Goal: Task Accomplishment & Management: Manage account settings

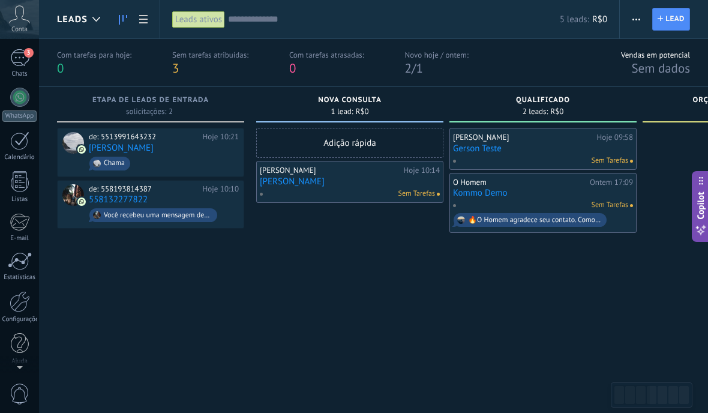
scroll to position [80, 0]
click at [13, 305] on div at bounding box center [20, 303] width 20 height 21
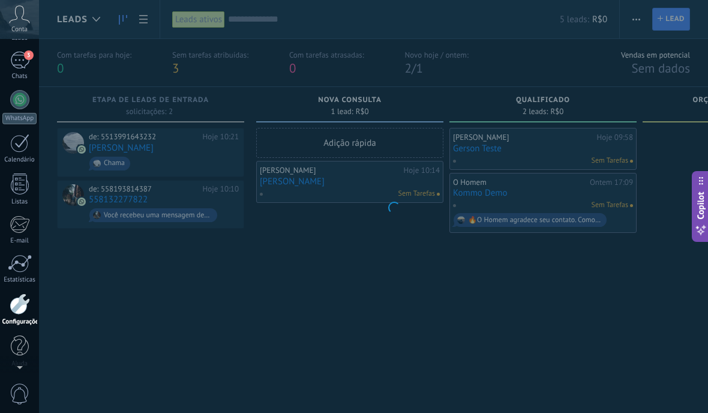
scroll to position [86, 0]
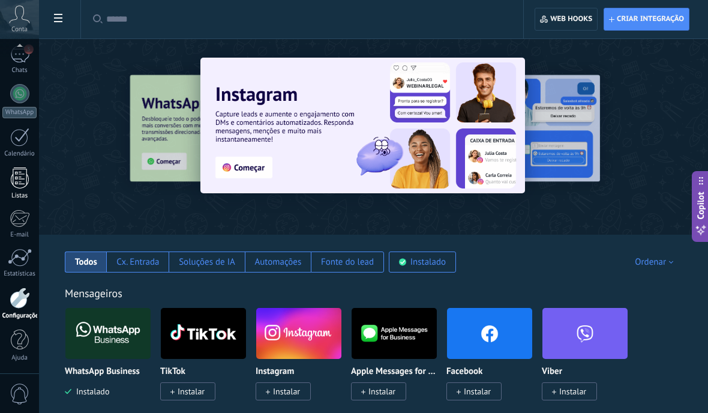
click at [16, 180] on div at bounding box center [20, 177] width 18 height 21
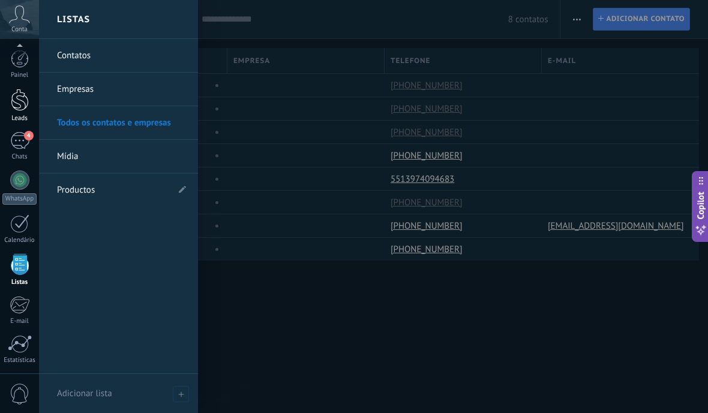
click at [18, 116] on div "Leads" at bounding box center [19, 119] width 35 height 8
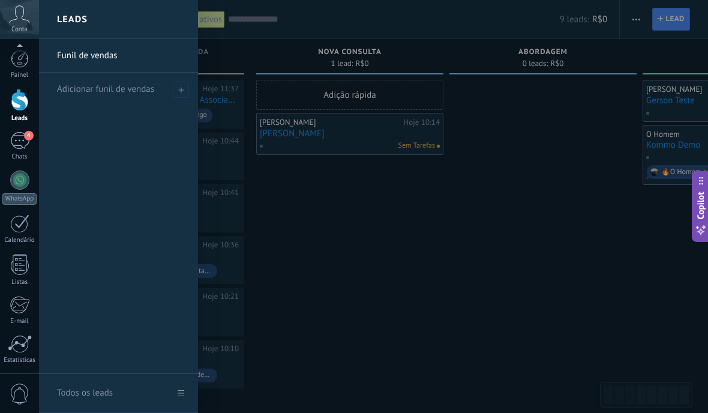
click at [633, 20] on use "button" at bounding box center [636, 20] width 8 height 2
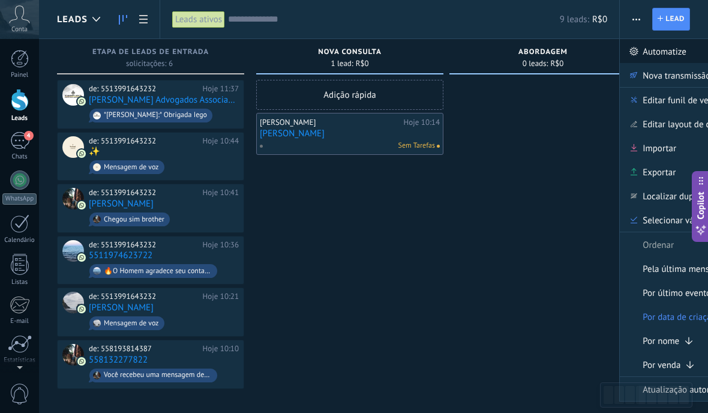
click at [656, 56] on span "Automatize" at bounding box center [664, 51] width 44 height 24
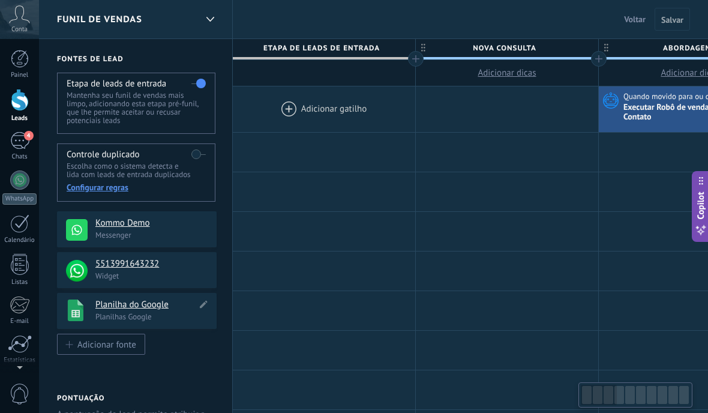
click at [116, 311] on h4 "Planilha do Google" at bounding box center [145, 305] width 101 height 12
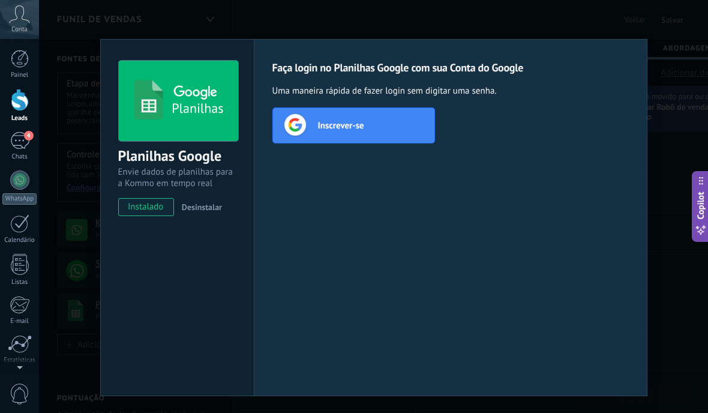
click at [323, 123] on span "Inscrever-se" at bounding box center [341, 125] width 46 height 12
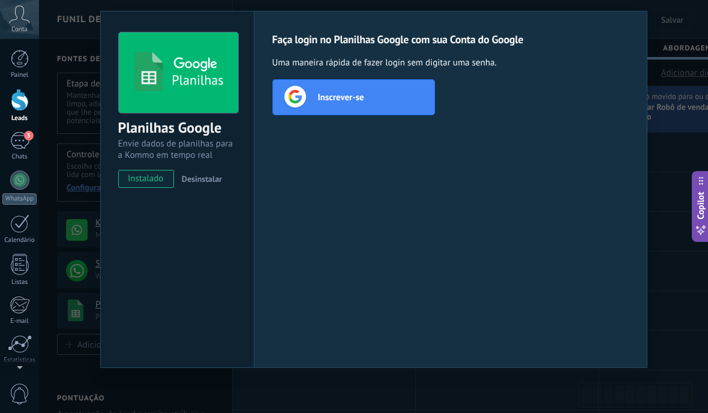
scroll to position [28, 0]
click at [388, 103] on div "Inscrever-se" at bounding box center [353, 97] width 163 height 36
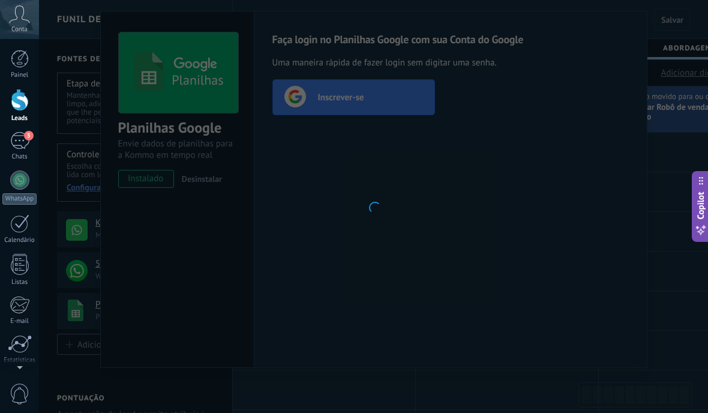
click at [540, 262] on div at bounding box center [373, 206] width 669 height 413
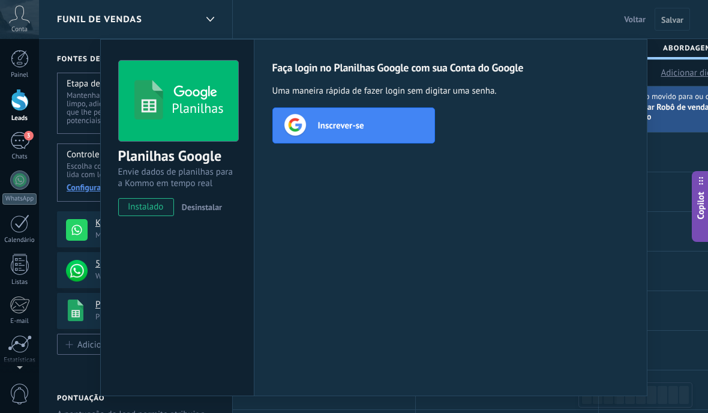
scroll to position [0, 0]
click at [679, 284] on div "Planilhas Planilhas Google Envie dados de planilhas para a Kommo em tempo real …" at bounding box center [373, 206] width 669 height 413
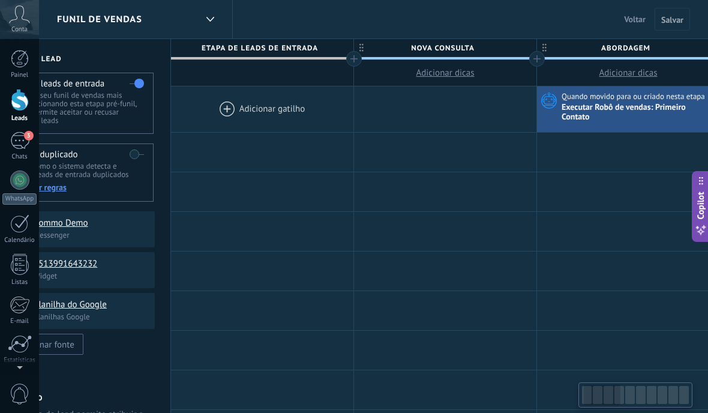
scroll to position [0, 74]
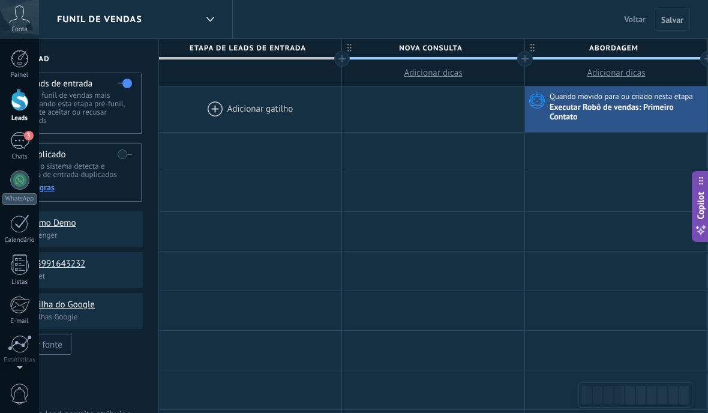
click at [15, 104] on div at bounding box center [20, 100] width 18 height 22
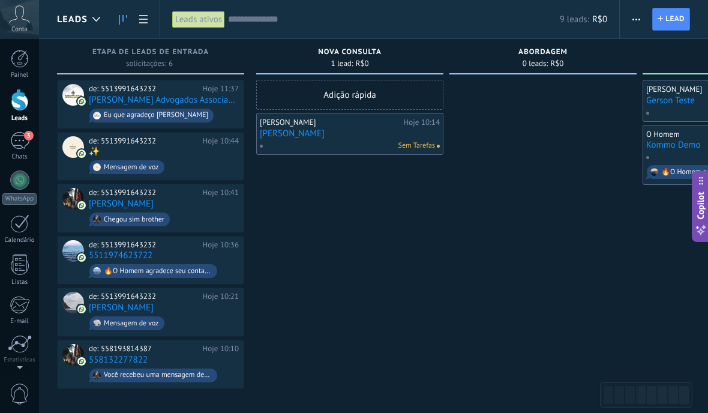
click at [317, 231] on div "Adição rápida Gerson Hoje 10:14 Gerson Assis Sem Tarefas" at bounding box center [349, 234] width 187 height 309
click at [628, 21] on button "button" at bounding box center [635, 19] width 17 height 23
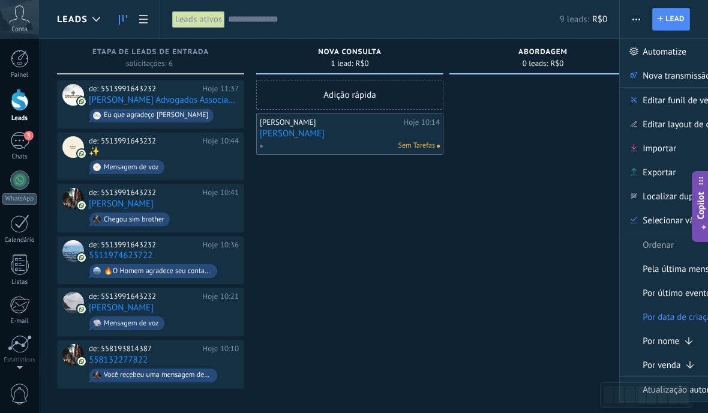
click at [633, 19] on icon "button" at bounding box center [636, 20] width 8 height 2
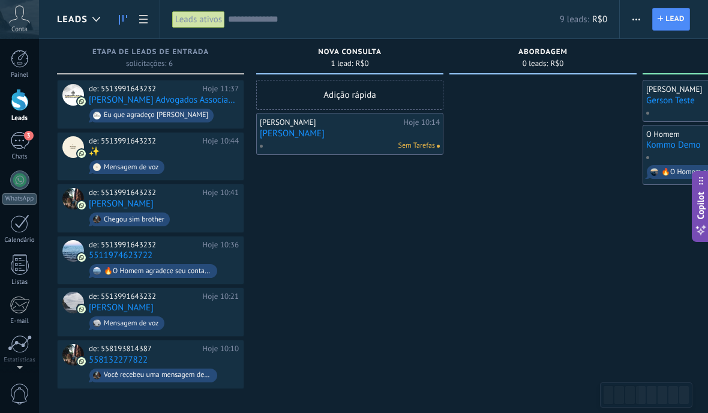
click at [627, 9] on button "button" at bounding box center [635, 19] width 17 height 23
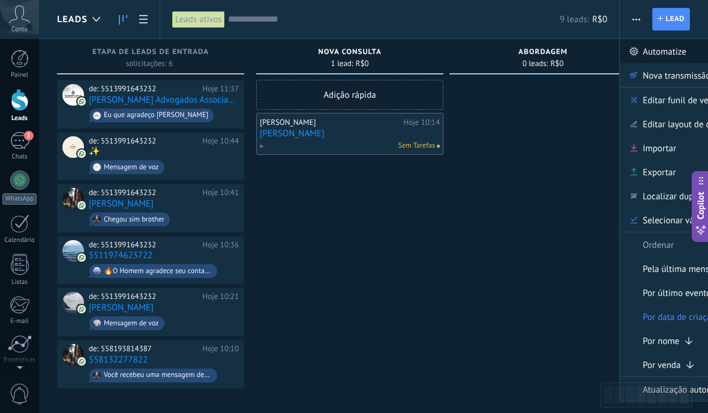
click at [648, 50] on span "Automatize" at bounding box center [664, 51] width 44 height 24
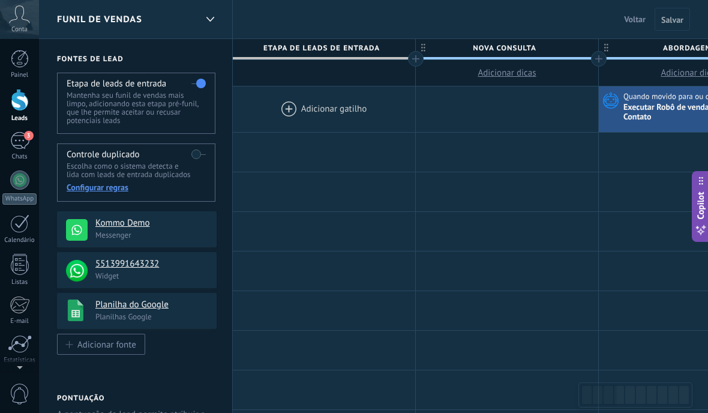
type textarea "**********"
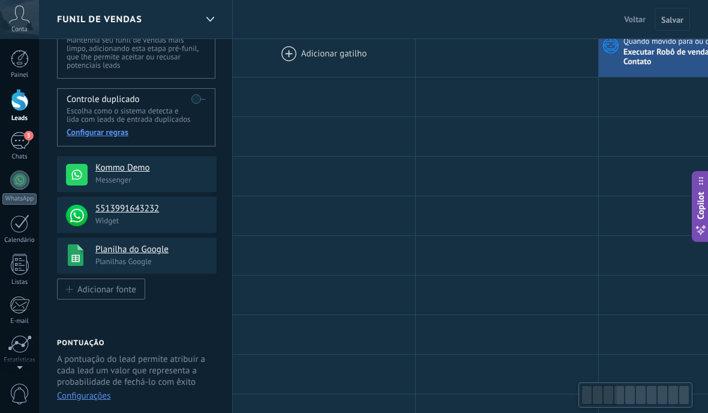
scroll to position [70, 0]
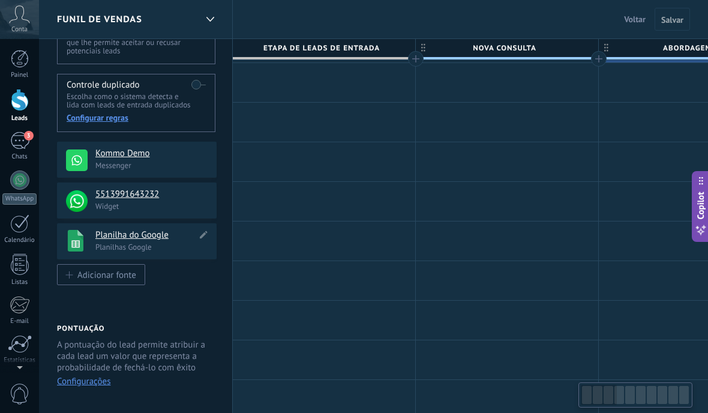
click at [108, 241] on h4 "Planilha do Google" at bounding box center [145, 235] width 101 height 12
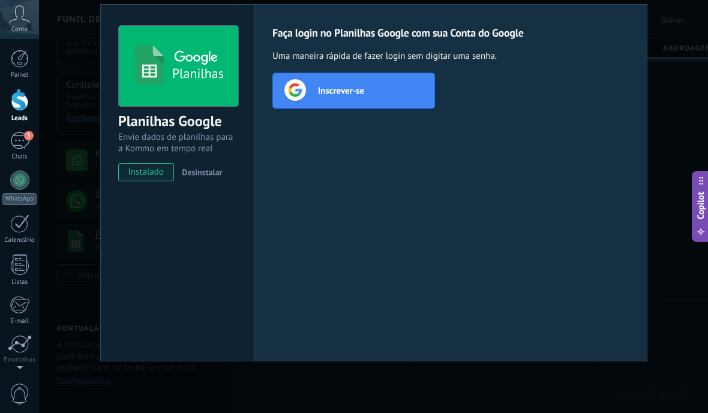
click at [151, 269] on div "Planilhas Planilhas Google Envie dados de planilhas para a Kommo em tempo real …" at bounding box center [177, 182] width 154 height 357
click at [217, 19] on div "Planilhas Planilhas Google Envie dados de planilhas para a Kommo em tempo real …" at bounding box center [373, 206] width 669 height 413
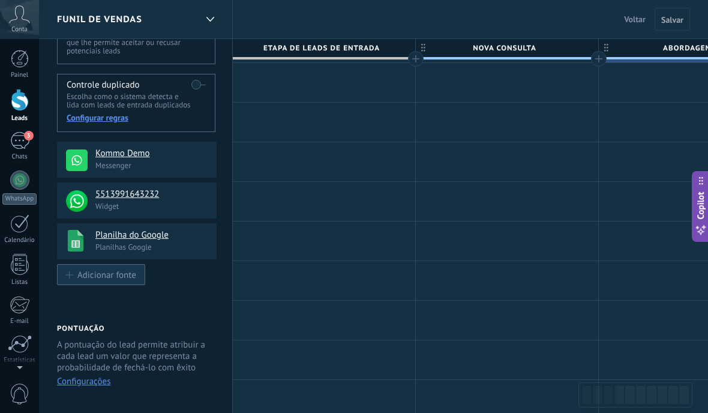
click at [77, 279] on div "Adicionar fonte" at bounding box center [106, 274] width 59 height 10
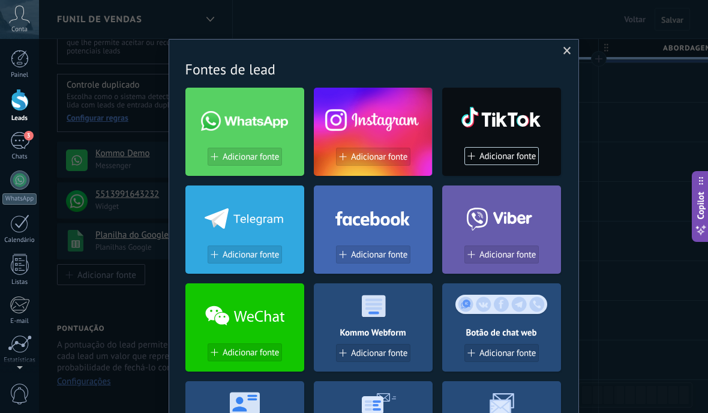
click at [606, 189] on div "Sem resultados. Fontes de lead Adicionar fonte Adicionar fonte Adicionar fonte …" at bounding box center [373, 206] width 669 height 413
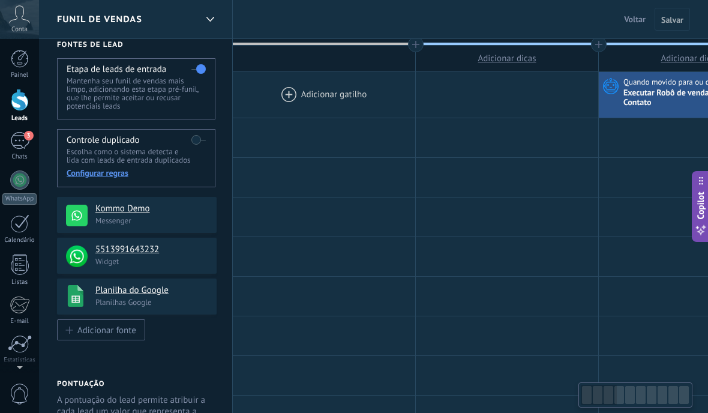
scroll to position [0, 0]
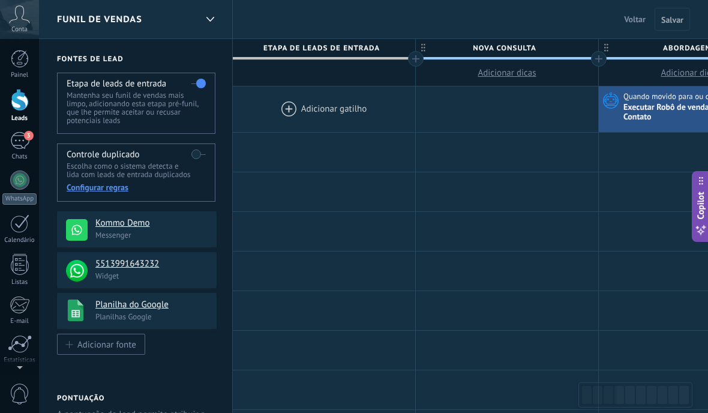
click at [11, 106] on div at bounding box center [20, 100] width 18 height 22
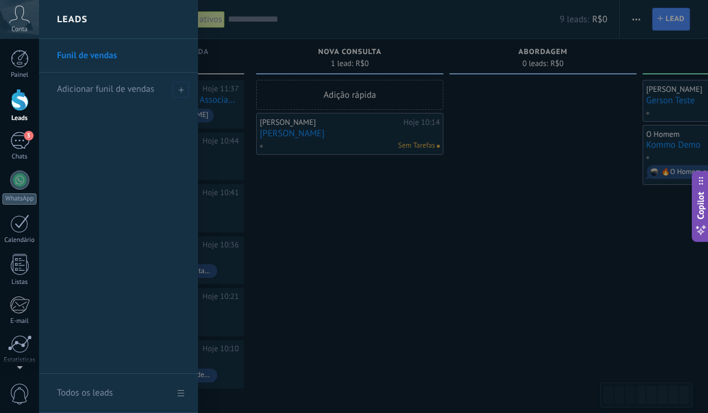
click at [407, 292] on div "Adição rápida Gerson Hoje 10:14 Gerson Assis Sem Tarefas" at bounding box center [349, 234] width 187 height 309
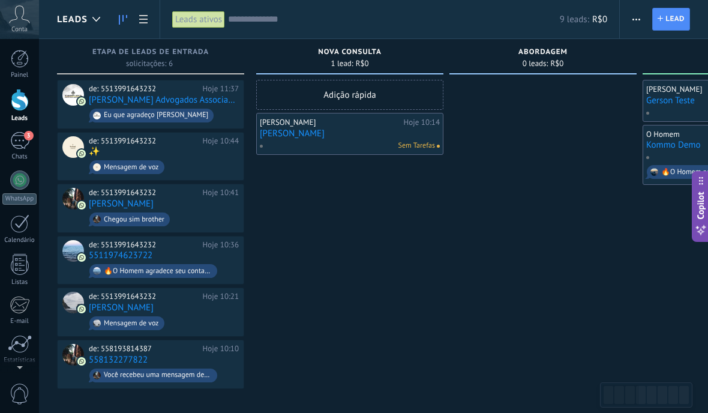
click at [632, 23] on span "button" at bounding box center [636, 19] width 8 height 23
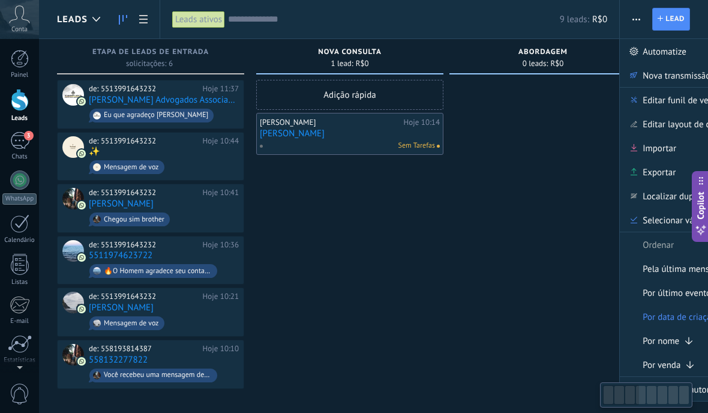
click at [546, 258] on div at bounding box center [542, 234] width 187 height 309
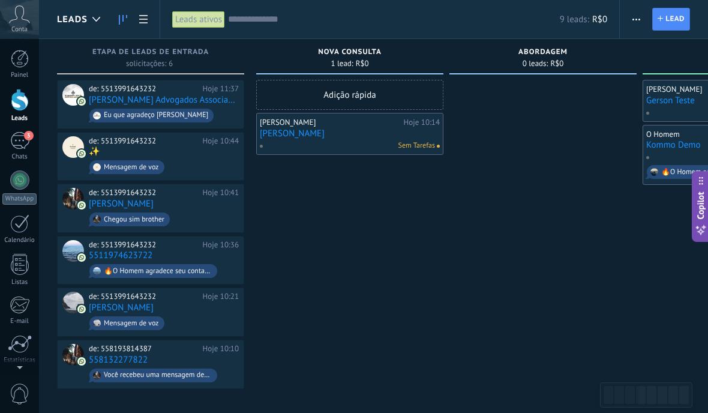
click at [641, 20] on button "button" at bounding box center [635, 19] width 17 height 23
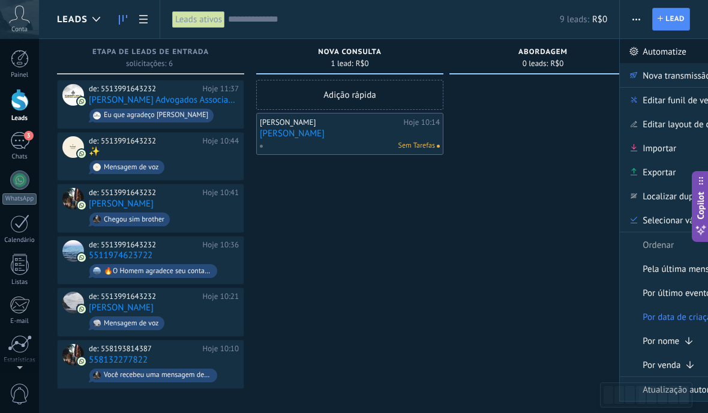
click at [664, 56] on span "Automatize" at bounding box center [664, 51] width 44 height 24
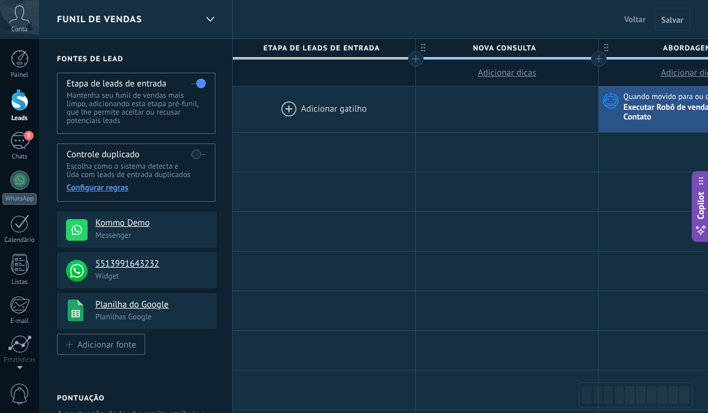
click at [20, 100] on div at bounding box center [20, 100] width 18 height 22
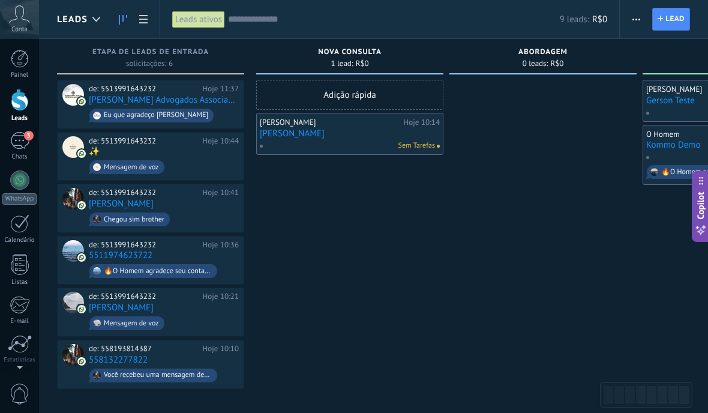
click at [632, 24] on span "button" at bounding box center [636, 19] width 8 height 23
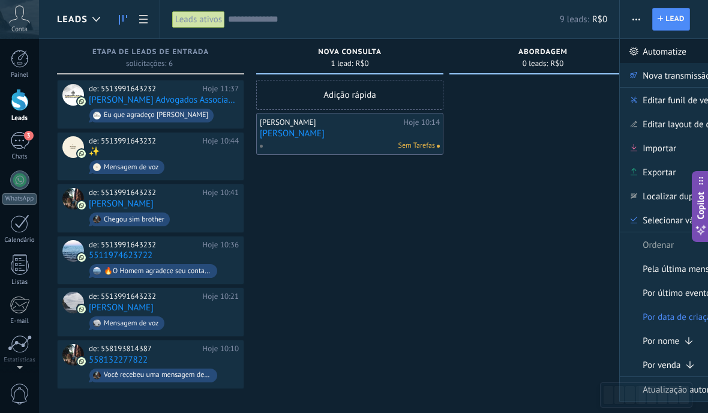
click at [673, 56] on span "Automatize" at bounding box center [664, 51] width 44 height 24
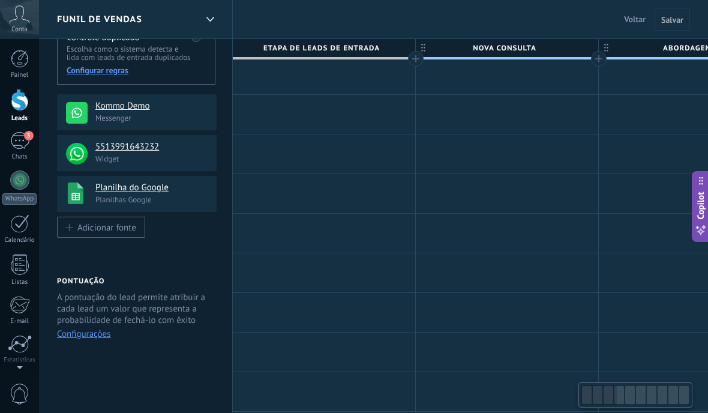
scroll to position [133, 0]
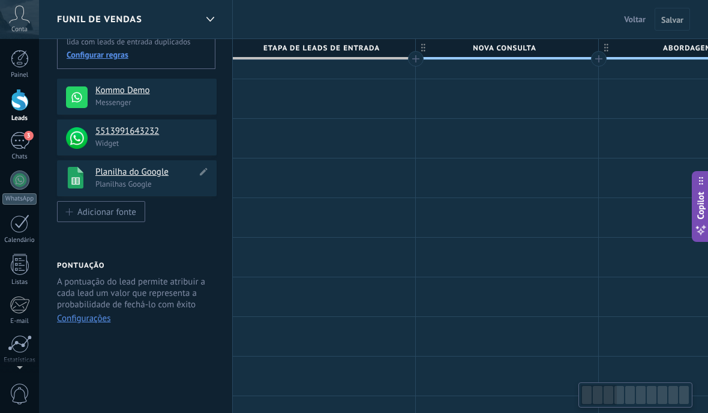
click at [115, 177] on h4 "Planilha do Google" at bounding box center [145, 172] width 101 height 12
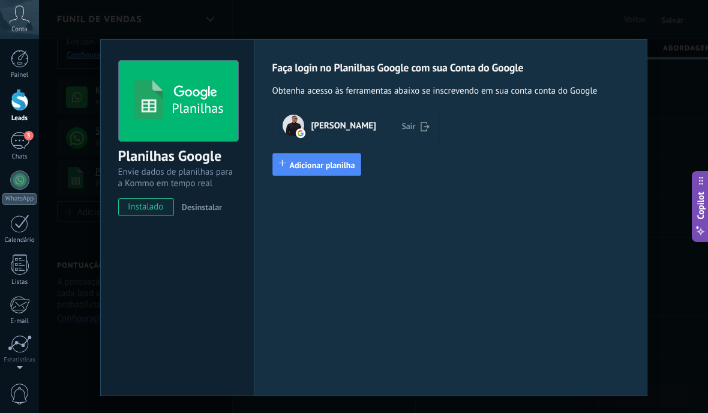
click at [325, 129] on span "[PERSON_NAME]" at bounding box center [343, 125] width 65 height 12
click at [319, 254] on div "Faça login no Planilhas Google com sua Conta do Google Obtenha acesso às ferram…" at bounding box center [450, 217] width 393 height 357
click at [307, 117] on div "[PERSON_NAME]" at bounding box center [329, 126] width 94 height 22
click at [299, 167] on span "Adicionar planilha" at bounding box center [322, 165] width 65 height 11
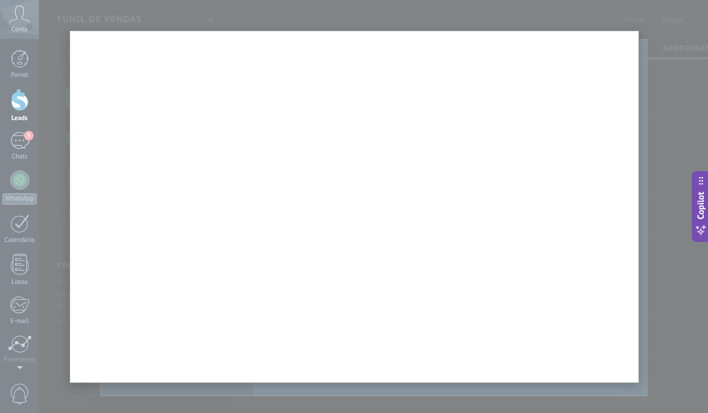
click at [668, 117] on div at bounding box center [354, 328] width 708 height 923
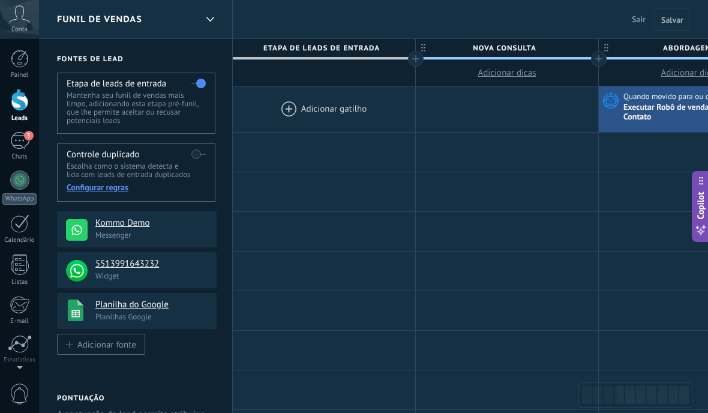
click at [26, 106] on div at bounding box center [20, 100] width 18 height 22
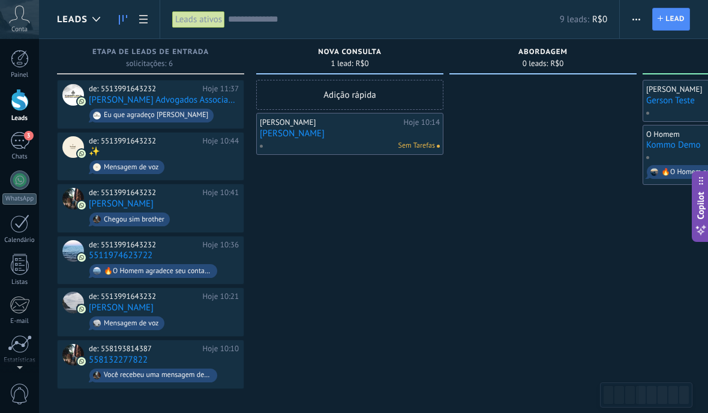
click at [632, 22] on span "button" at bounding box center [636, 19] width 8 height 23
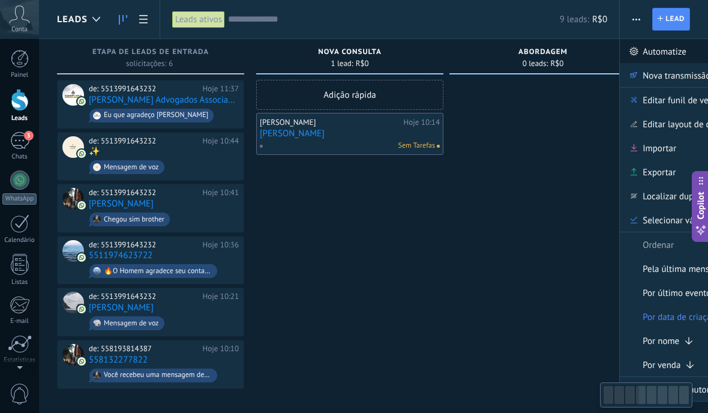
click at [669, 61] on span "Automatize" at bounding box center [664, 51] width 44 height 24
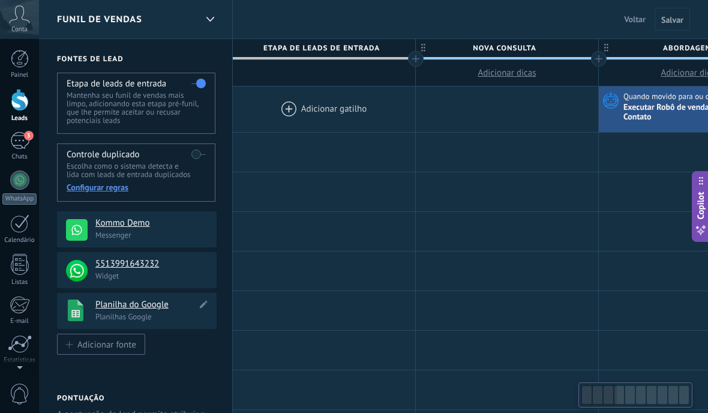
click at [127, 306] on h4 "Planilha do Google" at bounding box center [145, 305] width 101 height 12
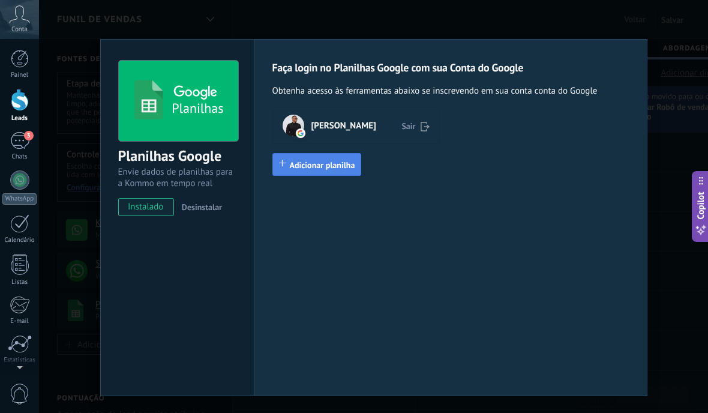
click at [323, 164] on span "Adicionar planilha" at bounding box center [322, 165] width 65 height 11
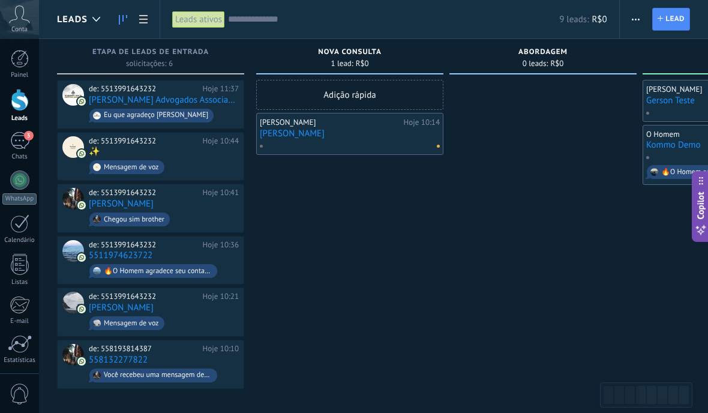
click at [628, 16] on button "button" at bounding box center [635, 19] width 17 height 23
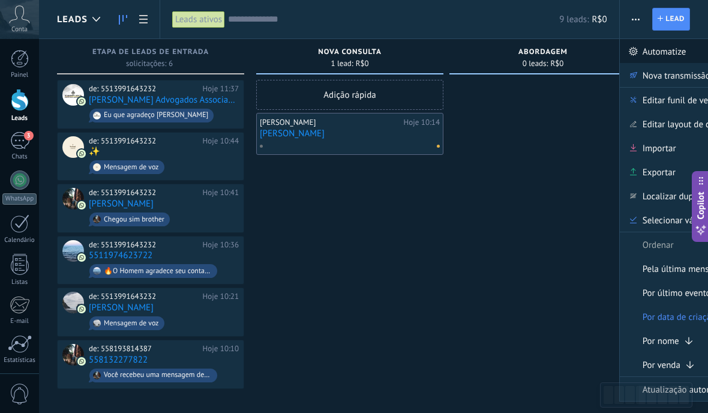
click at [636, 54] on use at bounding box center [632, 51] width 9 height 9
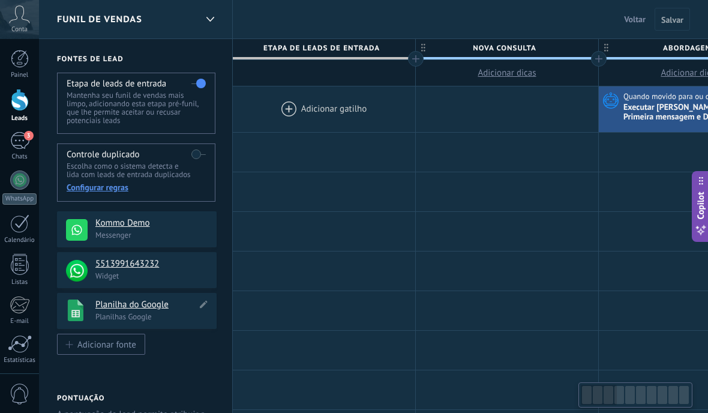
click at [110, 309] on h4 "Planilha do Google" at bounding box center [145, 305] width 101 height 12
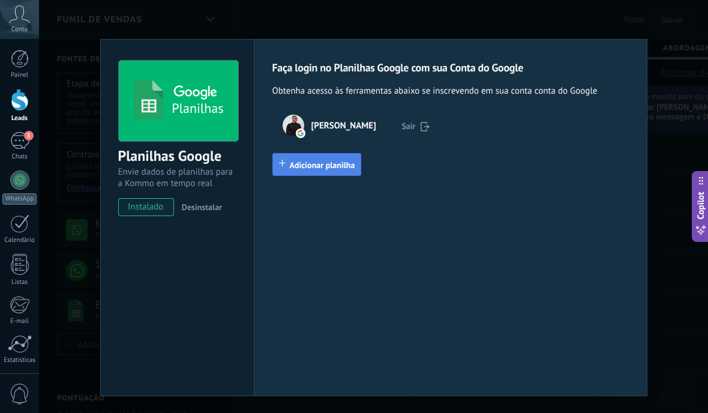
click at [296, 173] on button "Adicionar planilha" at bounding box center [316, 164] width 89 height 23
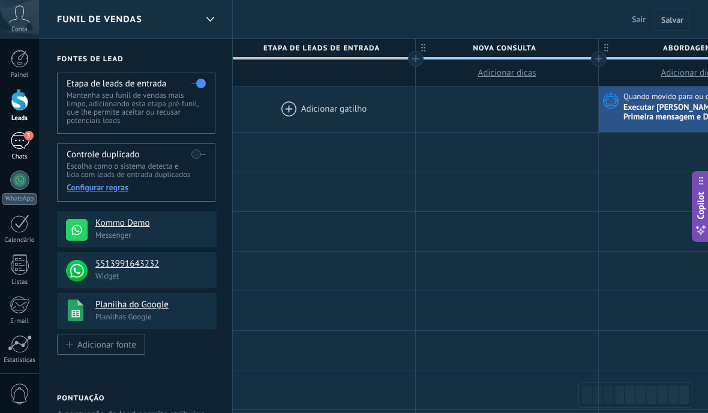
click at [17, 140] on div "3" at bounding box center [19, 140] width 19 height 17
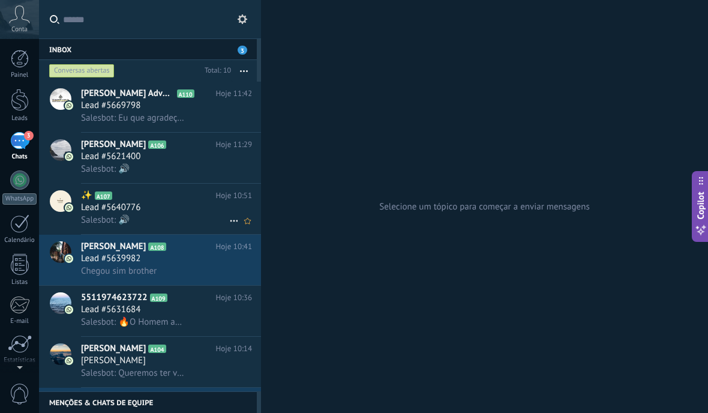
click at [151, 201] on h2 "✨ A107" at bounding box center [148, 195] width 135 height 12
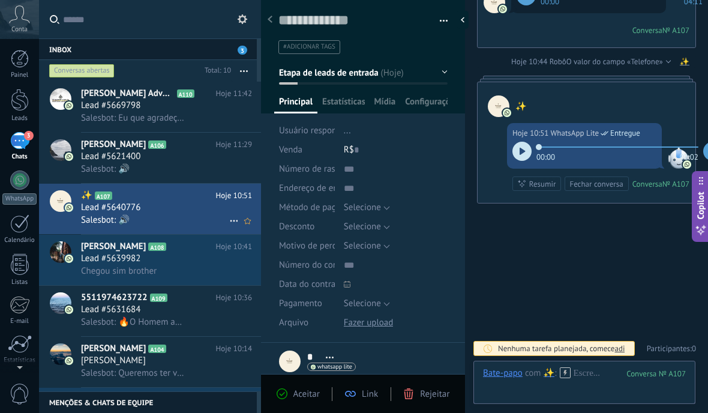
scroll to position [438, 0]
click at [94, 154] on span "Lead #5621400" at bounding box center [110, 157] width 59 height 12
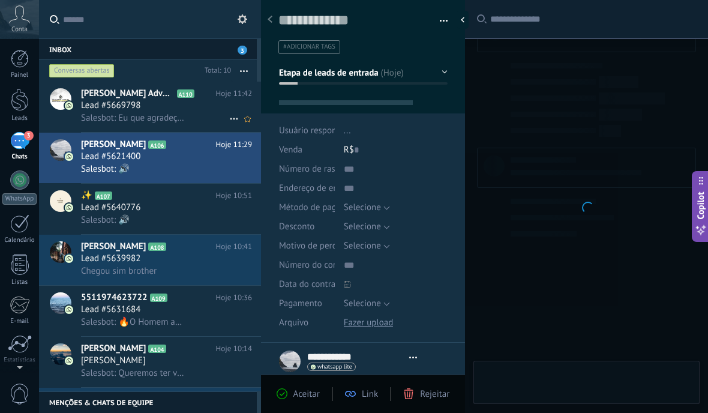
type textarea "**********"
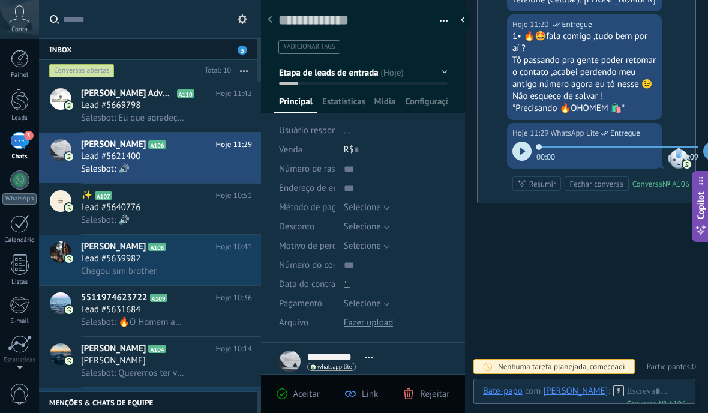
click at [16, 18] on icon at bounding box center [19, 14] width 21 height 18
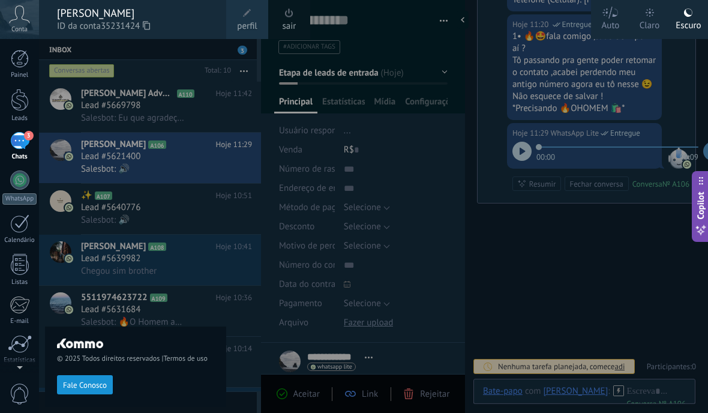
click at [598, 307] on div at bounding box center [393, 206] width 708 height 413
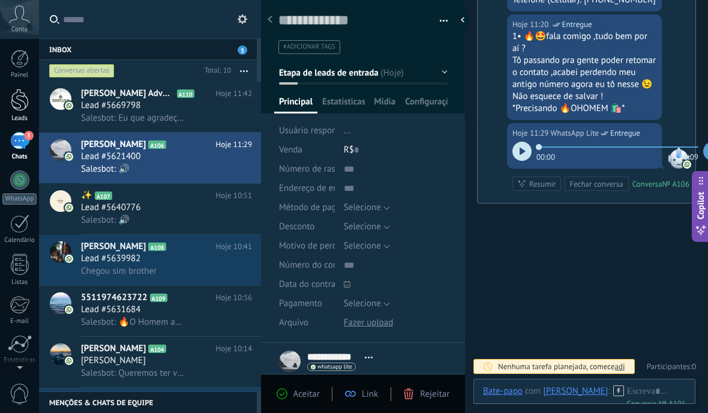
click at [21, 107] on div at bounding box center [20, 100] width 18 height 22
